Goal: Consume media (video, audio): Consume media (video, audio)

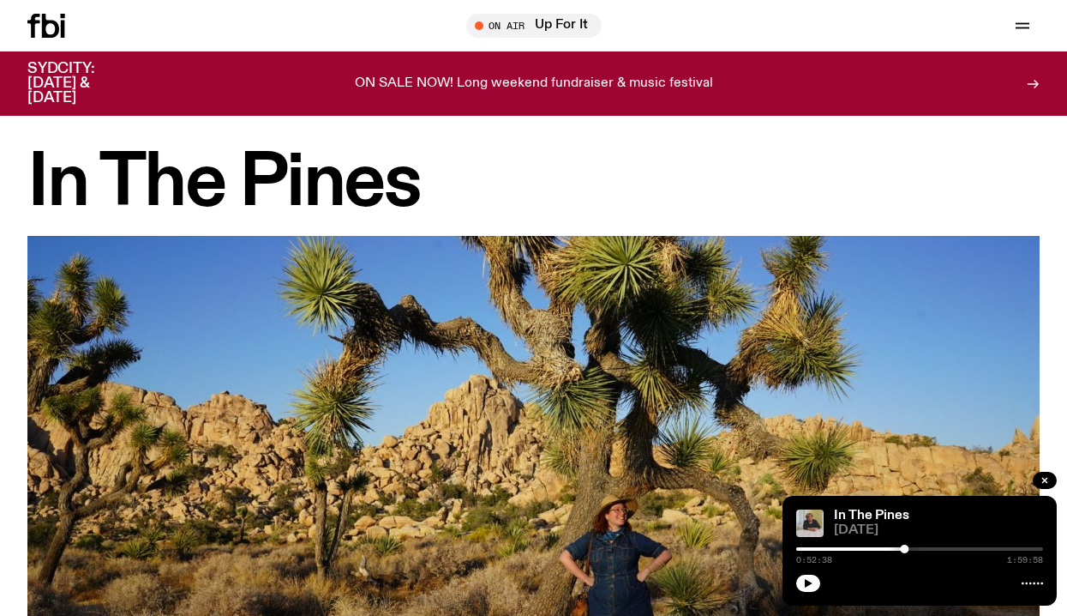
scroll to position [1476, 0]
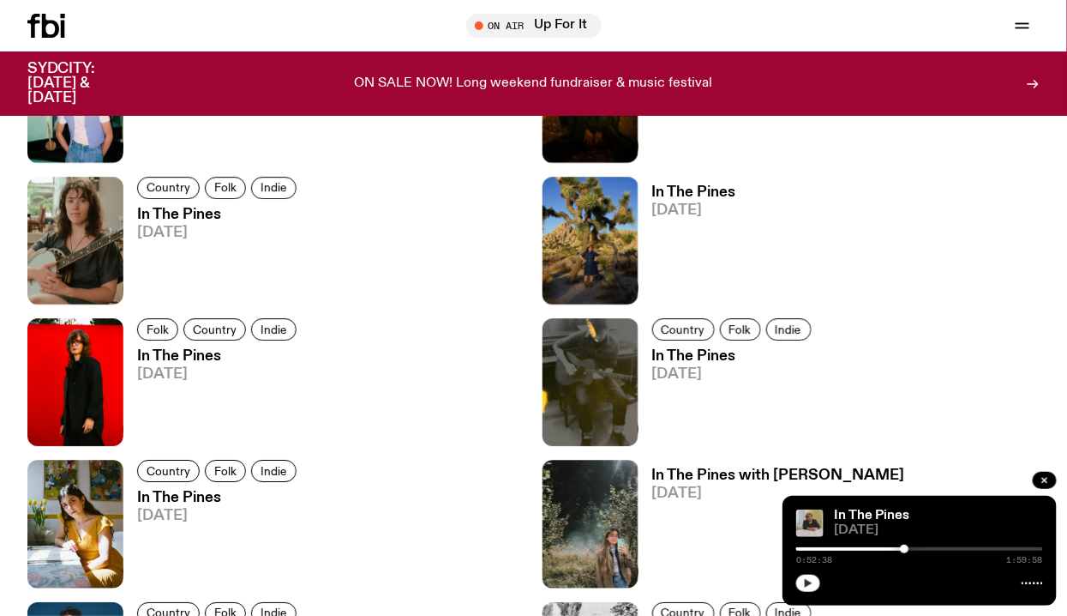
click at [814, 577] on button "button" at bounding box center [809, 582] width 24 height 17
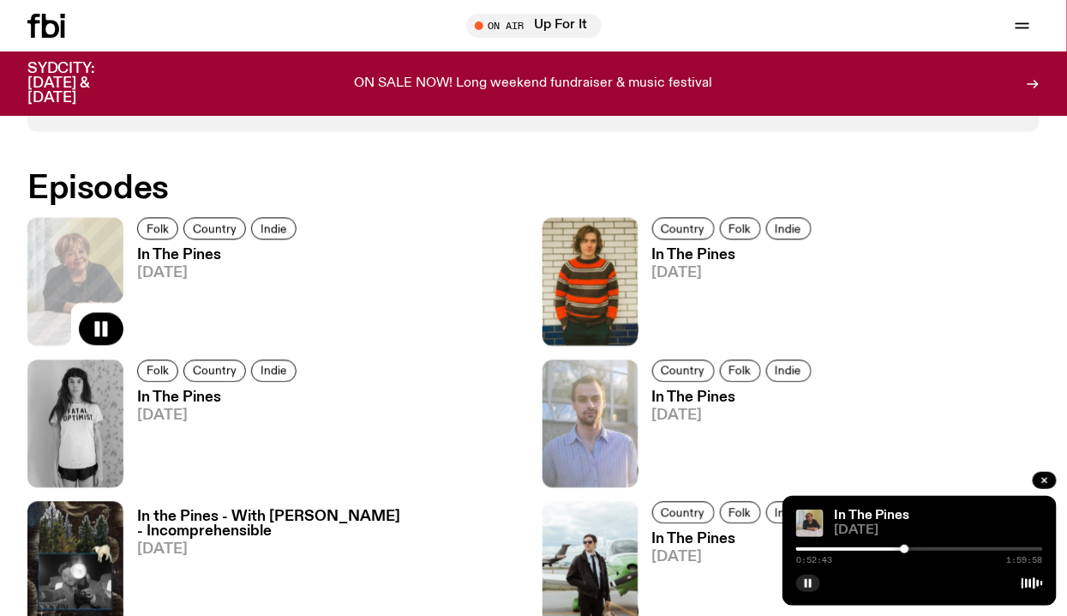
scroll to position [872, 0]
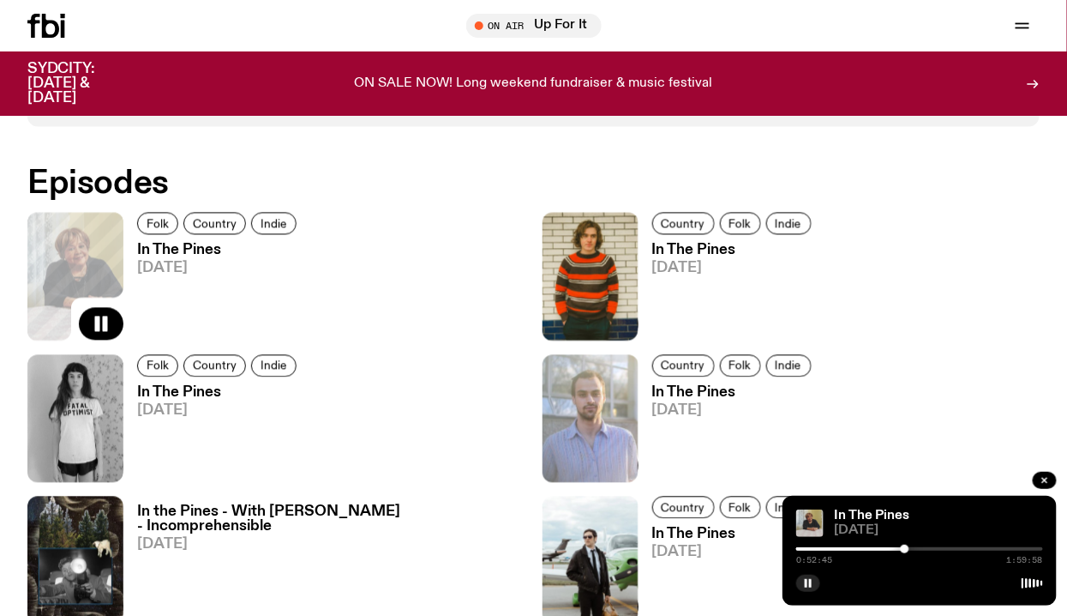
click at [99, 460] on img at bounding box center [75, 419] width 96 height 128
click at [101, 462] on icon "button" at bounding box center [102, 465] width 15 height 17
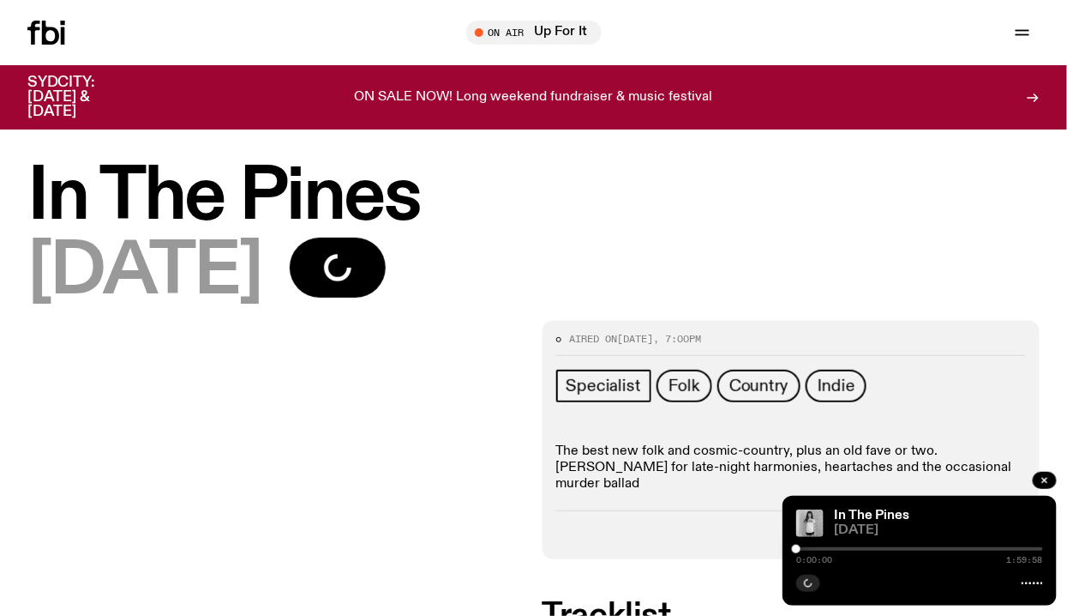
scroll to position [31, 0]
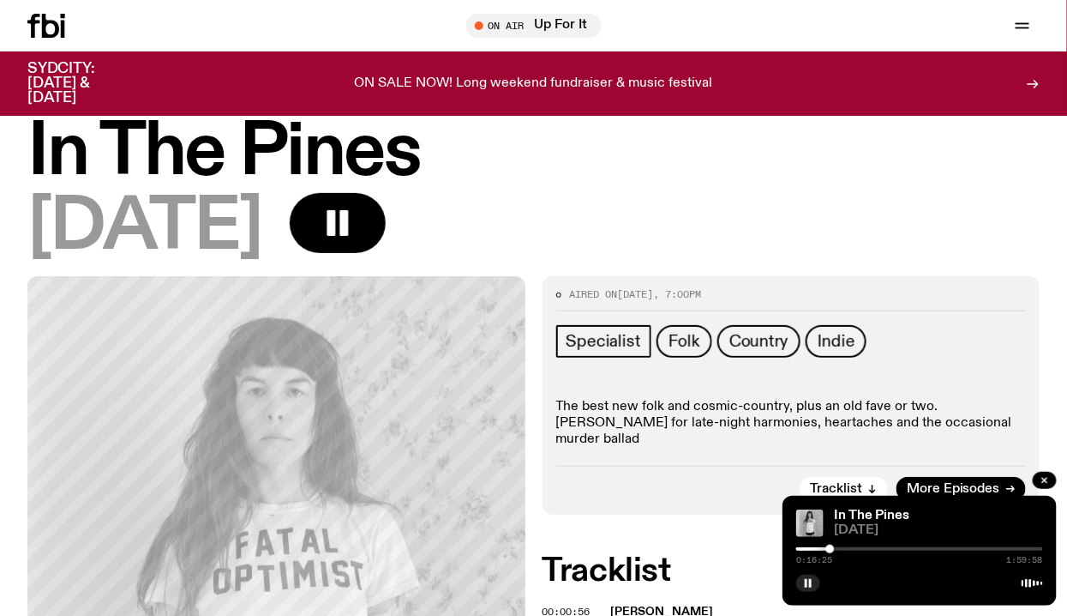
drag, startPoint x: 805, startPoint y: 544, endPoint x: 845, endPoint y: 544, distance: 40.3
click at [834, 544] on div at bounding box center [830, 548] width 9 height 9
click at [801, 586] on button "button" at bounding box center [809, 582] width 24 height 17
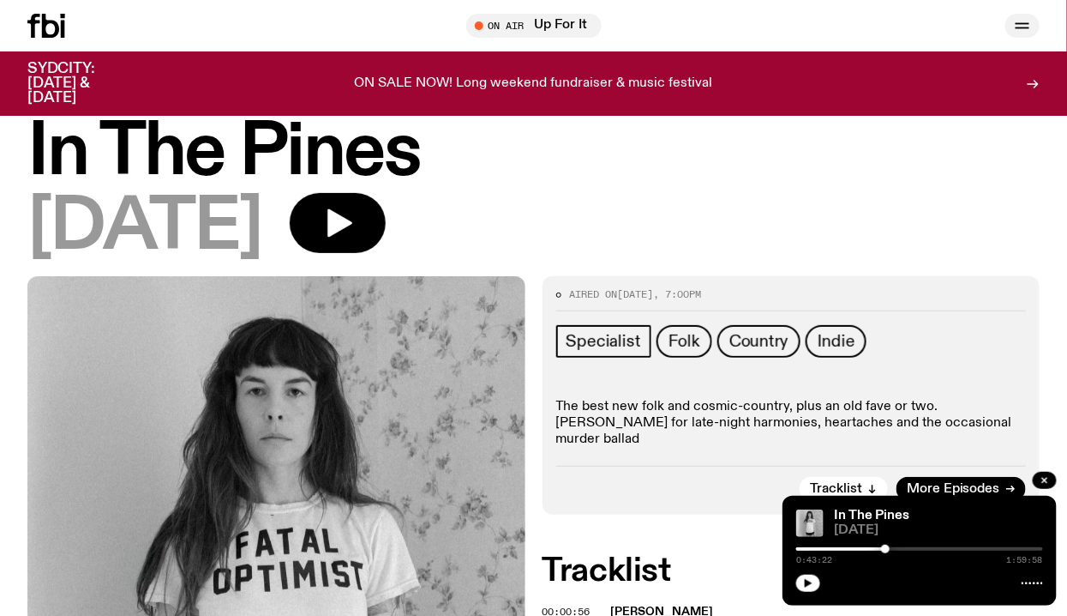
click at [1020, 27] on icon "button" at bounding box center [1023, 25] width 21 height 21
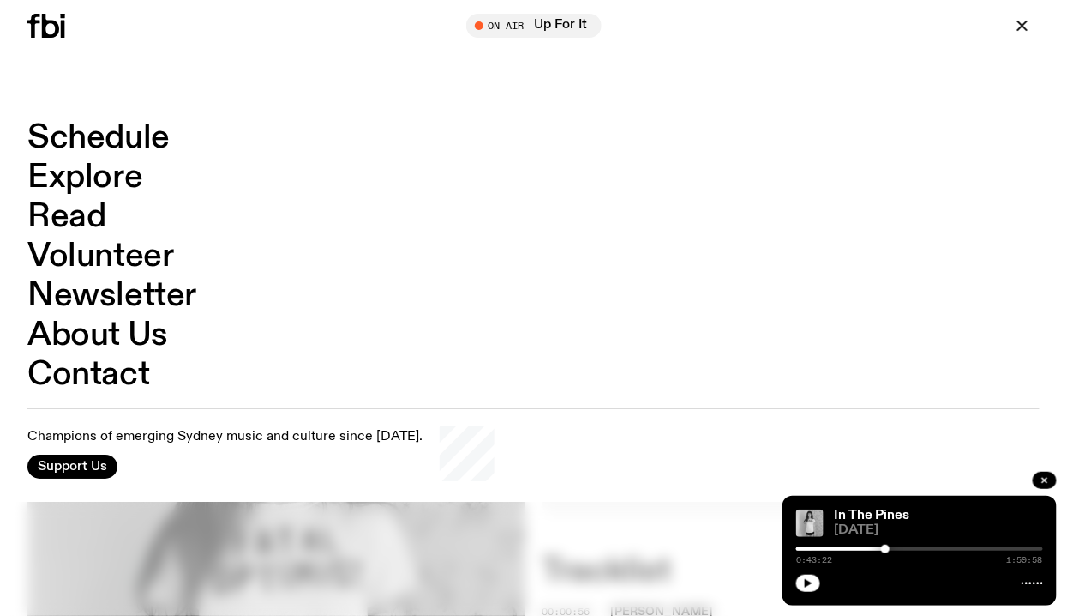
click at [142, 142] on link "Schedule" at bounding box center [98, 138] width 142 height 33
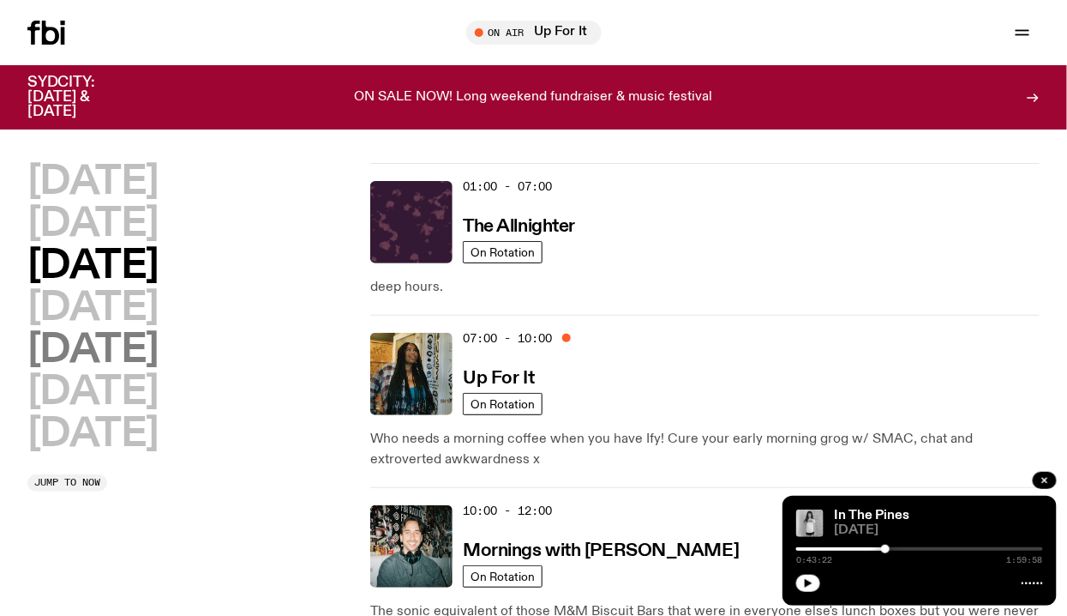
click at [128, 353] on h2 "[DATE]" at bounding box center [92, 350] width 131 height 39
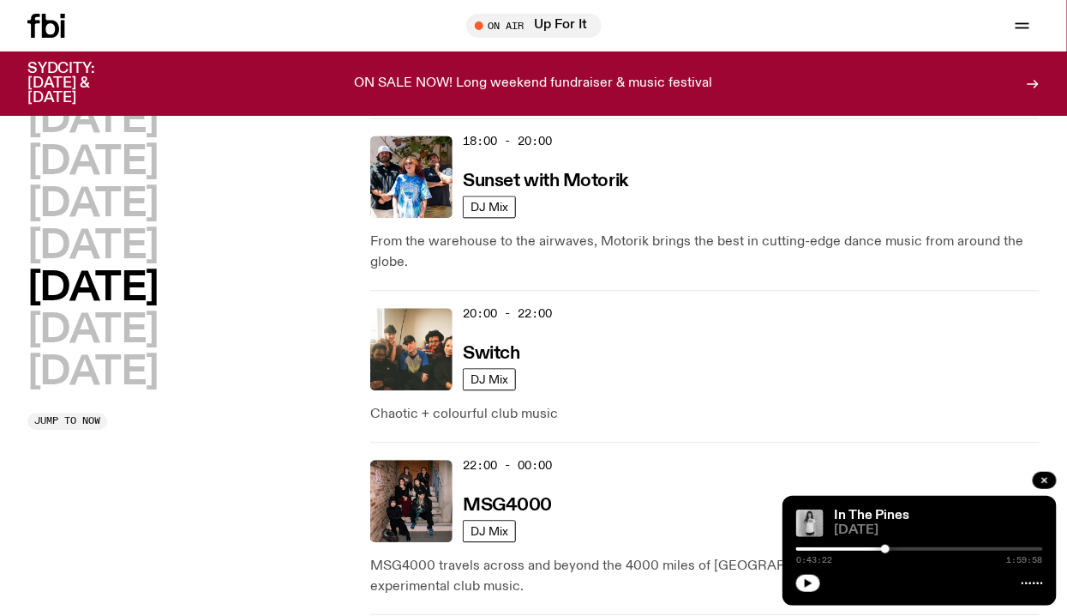
scroll to position [1068, 0]
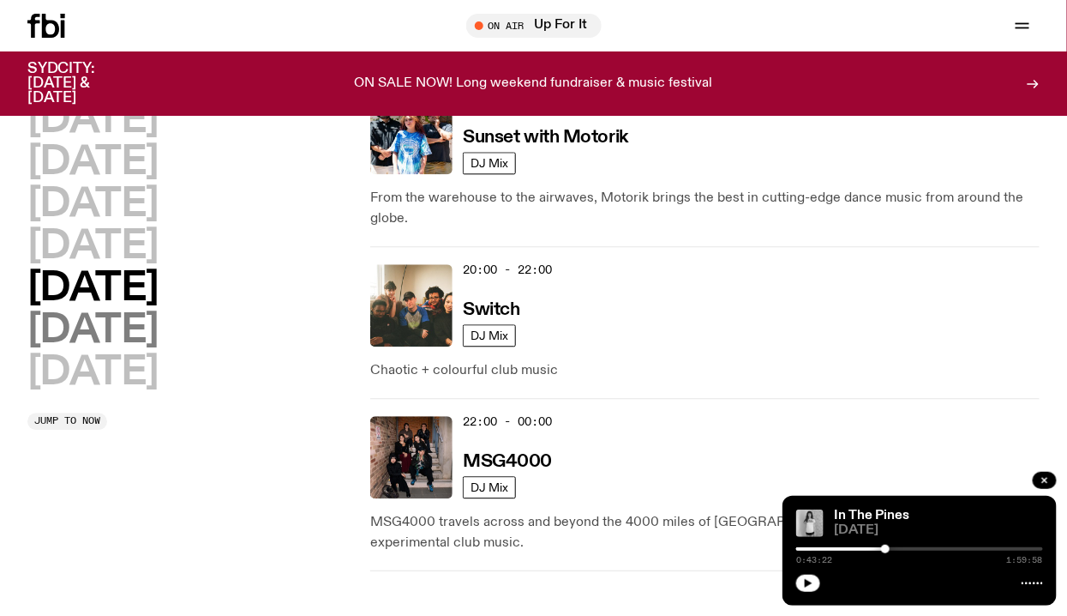
click at [149, 320] on h2 "[DATE]" at bounding box center [92, 330] width 131 height 39
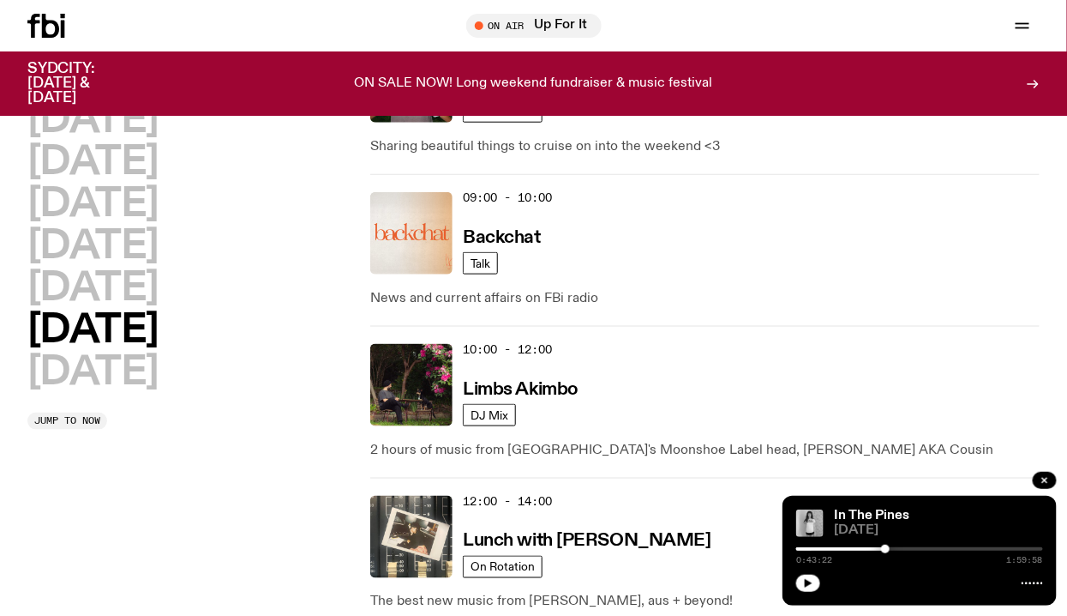
scroll to position [460, 0]
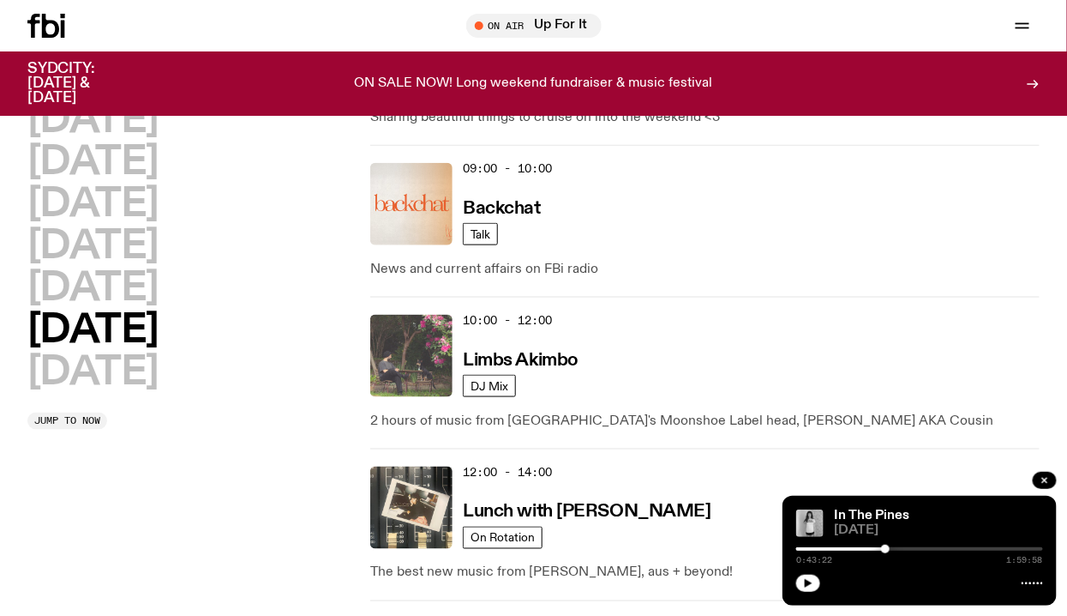
click at [412, 364] on img at bounding box center [411, 356] width 82 height 82
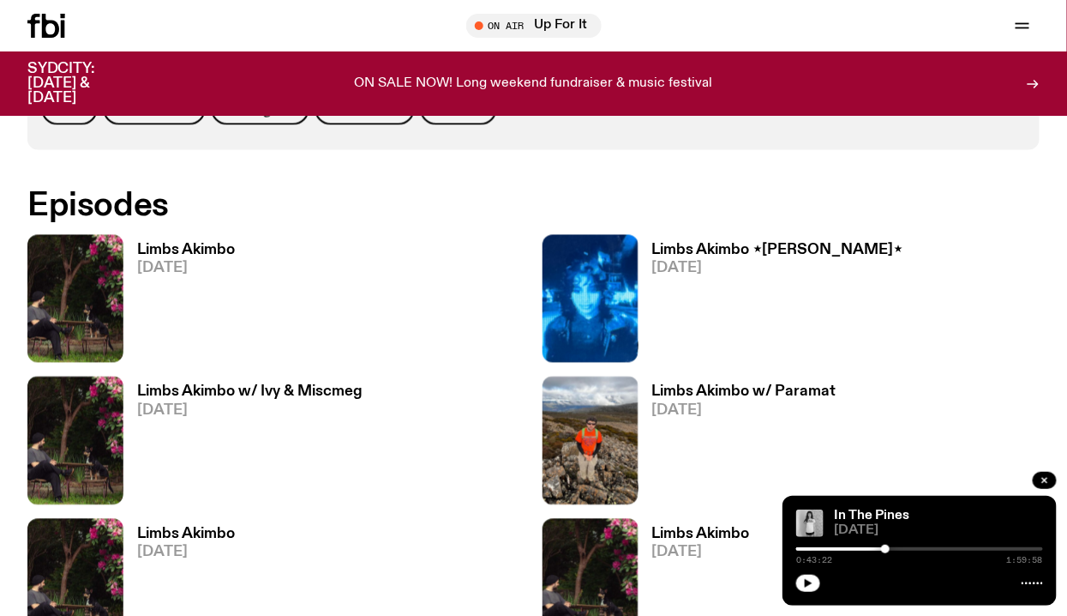
scroll to position [877, 0]
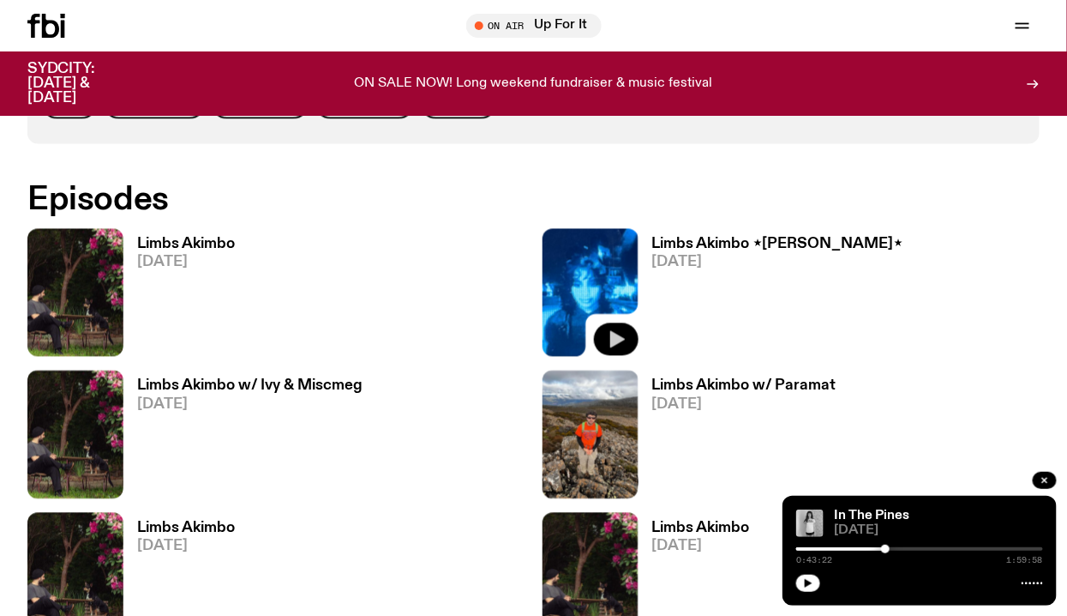
click at [620, 334] on icon "button" at bounding box center [616, 339] width 21 height 21
